Goal: Information Seeking & Learning: Learn about a topic

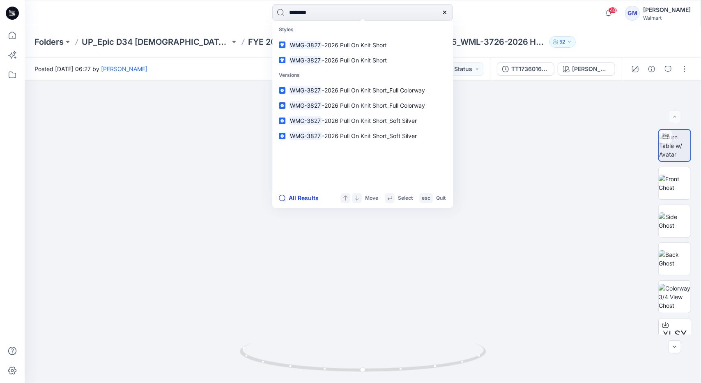
type input "********"
click at [305, 201] on button "All Results" at bounding box center [301, 198] width 45 height 10
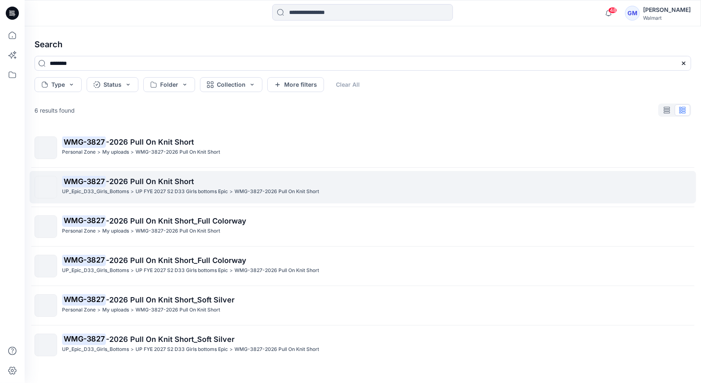
click at [172, 199] on link "WMG-3827 -2026 Pull On Knit Short UP_Epic_D33_Girls_Bottoms > UP FYE 2027 S2 D3…" at bounding box center [363, 187] width 667 height 32
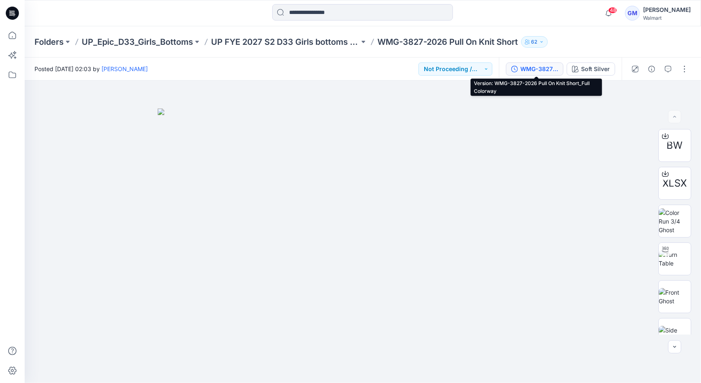
click at [539, 66] on div "WMG-3827-2026 Pull On Knit Short_Full Colorway" at bounding box center [539, 68] width 38 height 9
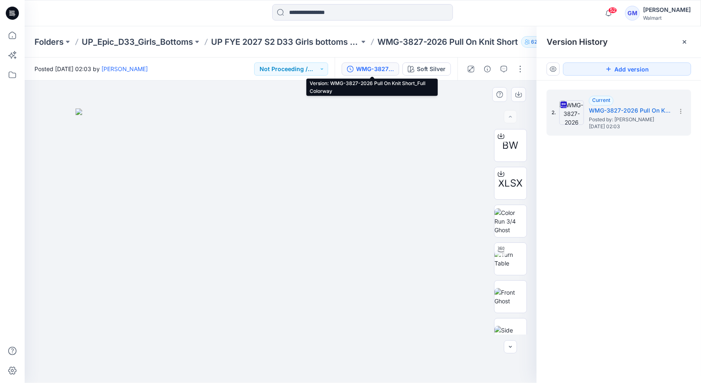
drag, startPoint x: 454, startPoint y: 125, endPoint x: 452, endPoint y: 118, distance: 7.1
click at [454, 125] on img at bounding box center [281, 245] width 411 height 274
click at [433, 66] on div "Soft Silver" at bounding box center [431, 68] width 29 height 9
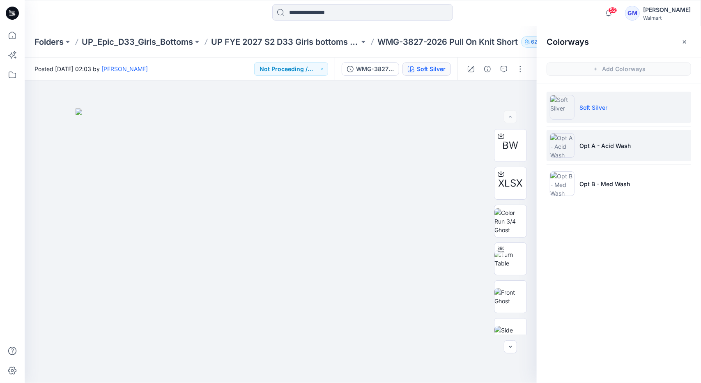
click at [629, 143] on p "Opt A - Acid Wash" at bounding box center [605, 145] width 51 height 9
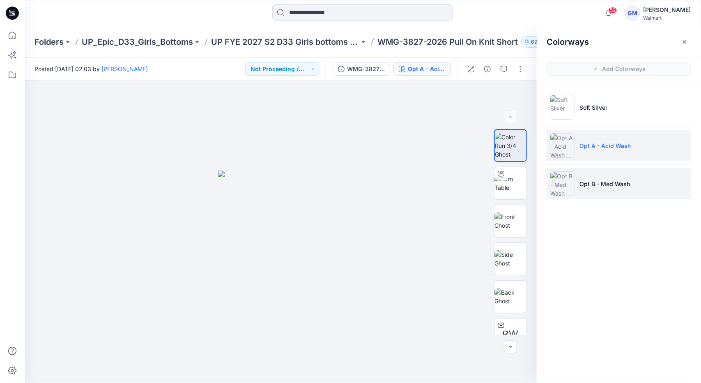
click at [612, 177] on li "Opt B - Med Wash" at bounding box center [619, 183] width 145 height 31
click at [604, 151] on li "Opt A - Acid Wash" at bounding box center [619, 145] width 145 height 31
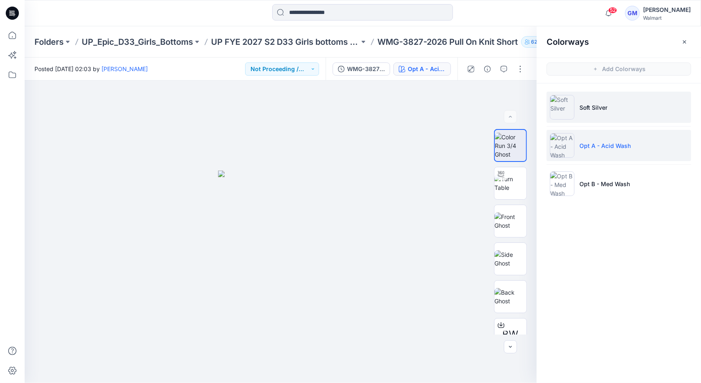
click at [606, 100] on li "Soft Silver" at bounding box center [619, 107] width 145 height 31
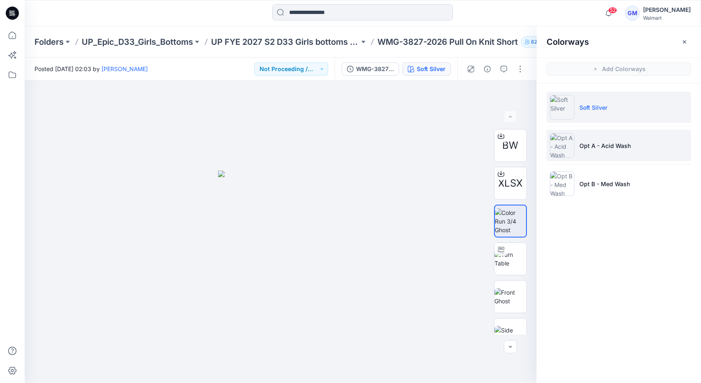
click at [615, 135] on li "Opt A - Acid Wash" at bounding box center [619, 145] width 145 height 31
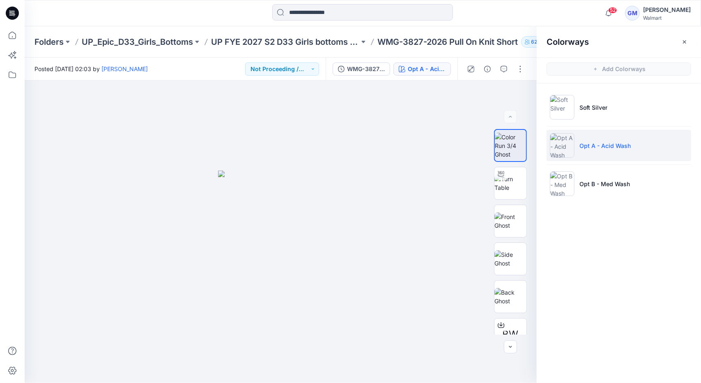
click at [603, 147] on p "Opt A - Acid Wash" at bounding box center [605, 145] width 51 height 9
click at [514, 191] on img at bounding box center [511, 183] width 32 height 17
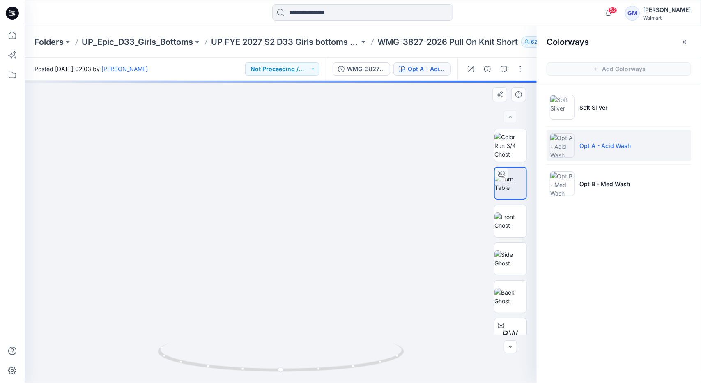
drag, startPoint x: 286, startPoint y: 305, endPoint x: 291, endPoint y: 241, distance: 64.3
click at [291, 241] on img at bounding box center [281, 179] width 415 height 407
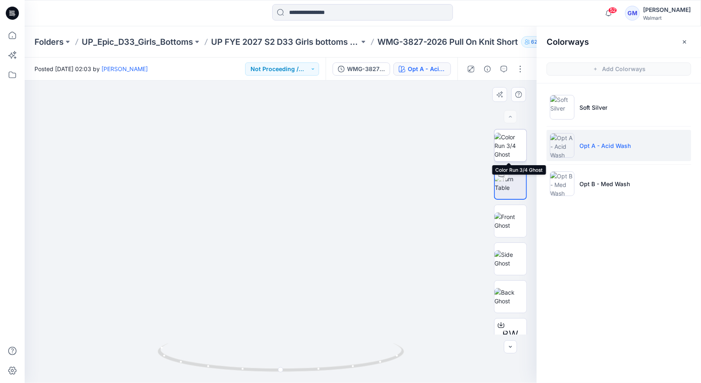
click at [516, 143] on img at bounding box center [511, 146] width 32 height 26
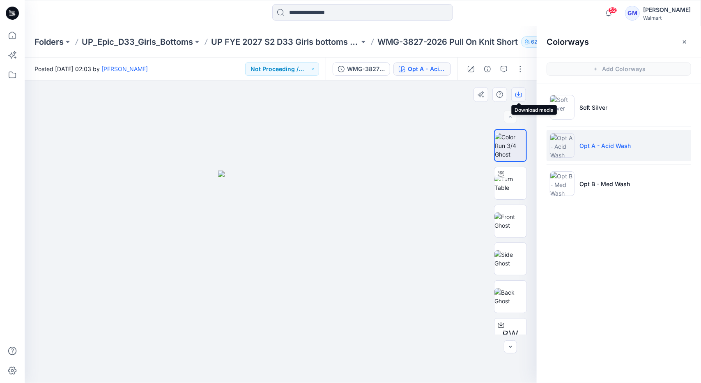
click at [522, 94] on button "button" at bounding box center [518, 94] width 15 height 15
click at [513, 255] on img at bounding box center [511, 258] width 32 height 17
click at [520, 97] on icon "button" at bounding box center [519, 94] width 7 height 7
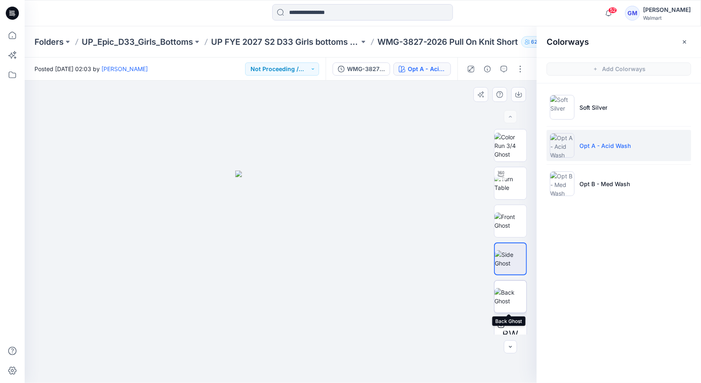
click at [511, 290] on img at bounding box center [511, 296] width 32 height 17
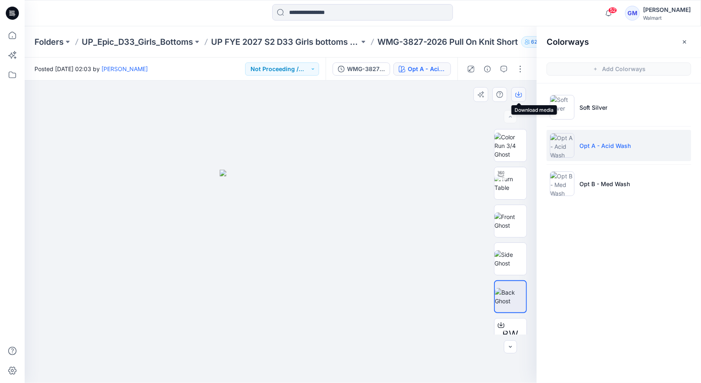
click at [518, 90] on button "button" at bounding box center [518, 94] width 15 height 15
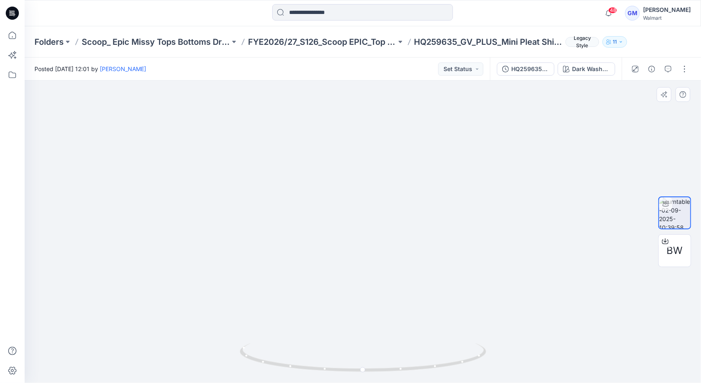
drag, startPoint x: 356, startPoint y: 283, endPoint x: 380, endPoint y: 202, distance: 84.2
click at [380, 202] on img at bounding box center [381, 80] width 801 height 606
click at [541, 65] on div "HQ259635_GV_PLUS_Mini Pleat Shirt Dress" at bounding box center [530, 68] width 38 height 9
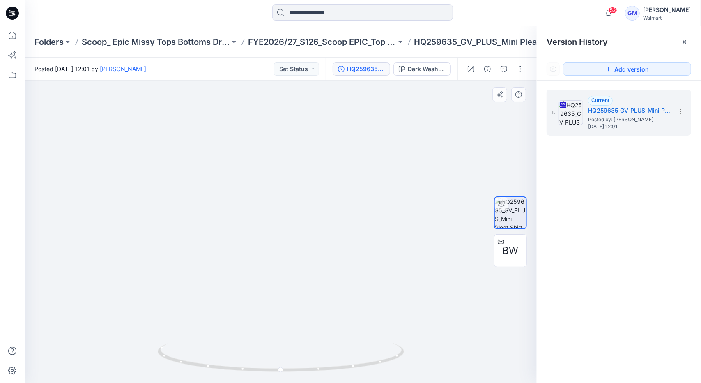
click at [251, 131] on img at bounding box center [281, 198] width 435 height 368
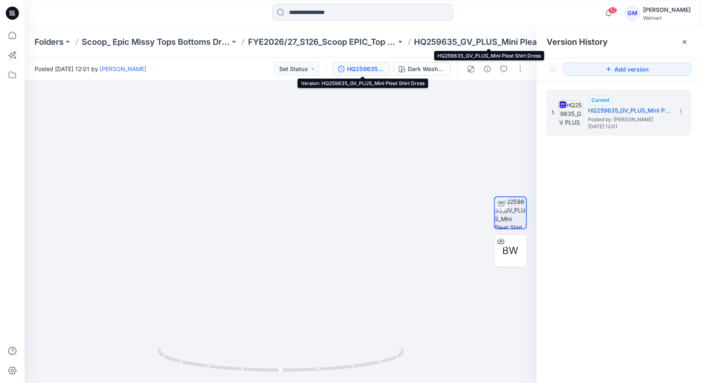
click at [500, 45] on p "HQ259635_GV_PLUS_Mini Pleat Shirt Dress" at bounding box center [489, 42] width 148 height 12
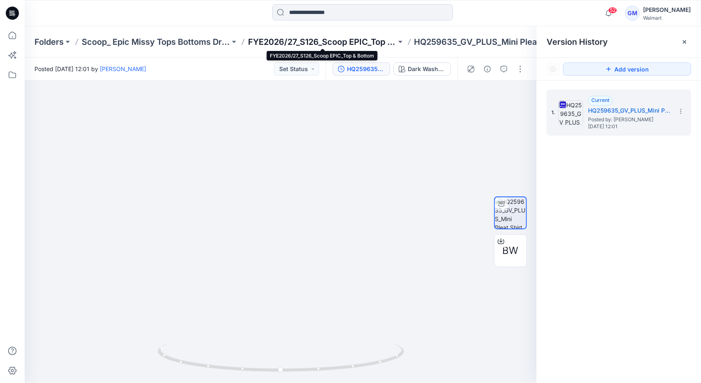
click at [354, 43] on p "FYE2026/27_S126_Scoop EPIC_Top & Bottom" at bounding box center [322, 42] width 148 height 12
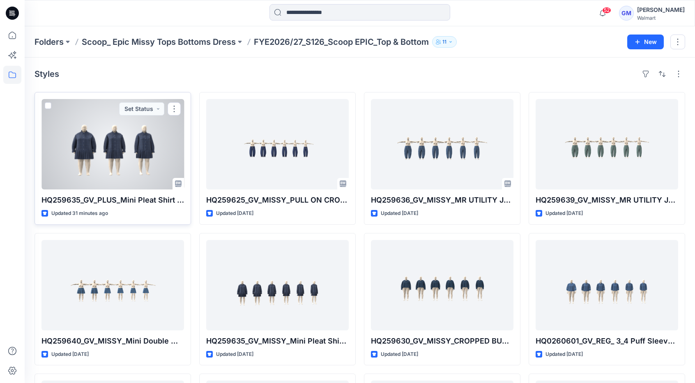
click at [143, 145] on div at bounding box center [112, 144] width 143 height 90
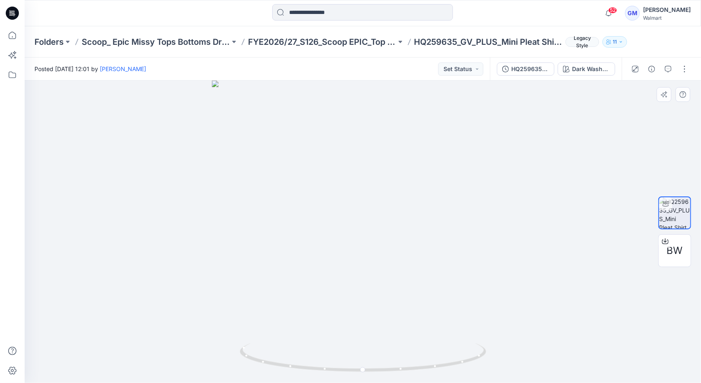
click at [274, 122] on div at bounding box center [363, 232] width 677 height 302
